Goal: Task Accomplishment & Management: Manage account settings

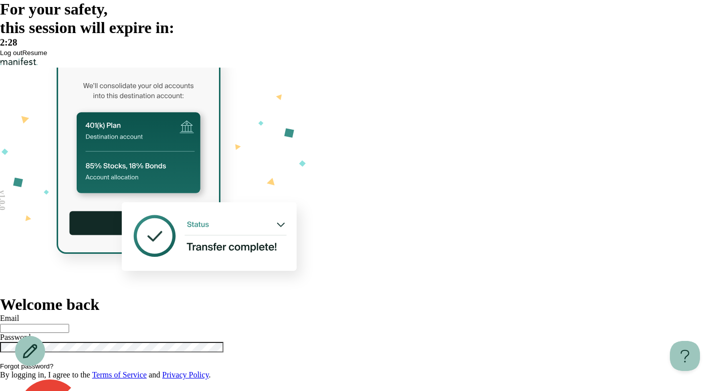
click at [47, 57] on button "Resume" at bounding box center [34, 53] width 25 height 8
click at [47, 57] on span "Resume" at bounding box center [34, 53] width 25 height 8
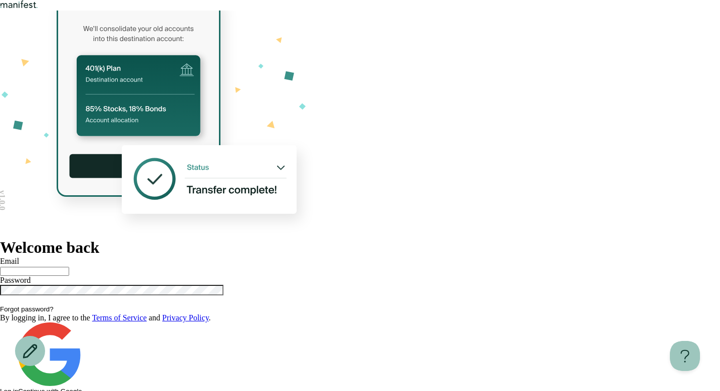
click at [717, 238] on div "Welcome back Email Password Forgot password? By logging in, I agree to the Term…" at bounding box center [360, 321] width 720 height 166
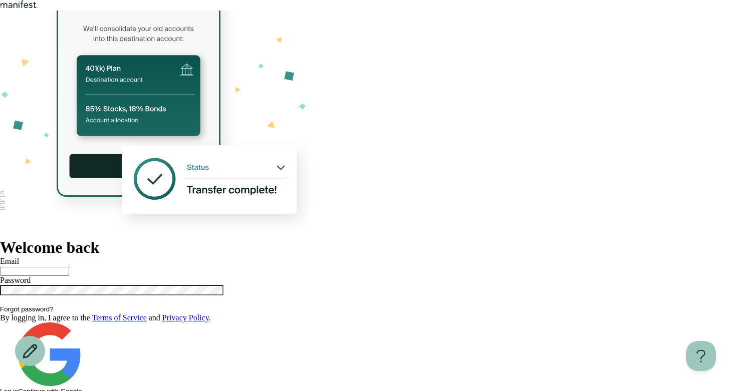
click at [440, 266] on div at bounding box center [368, 271] width 736 height 10
click at [69, 267] on input "text" at bounding box center [34, 271] width 69 height 9
type input "*"
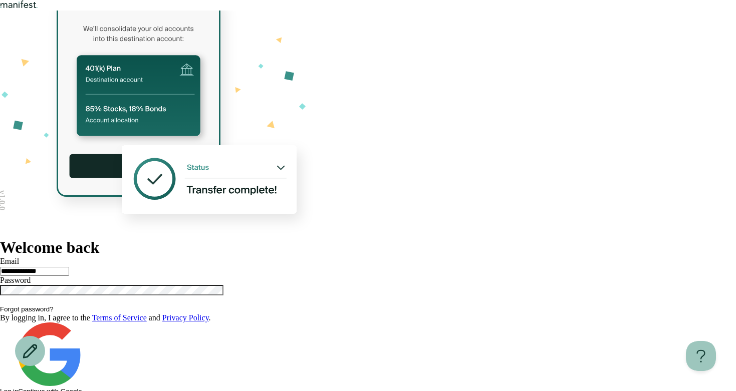
type input "**********"
click at [0, 388] on button "Log in" at bounding box center [9, 392] width 18 height 8
